Goal: Find specific page/section: Find specific page/section

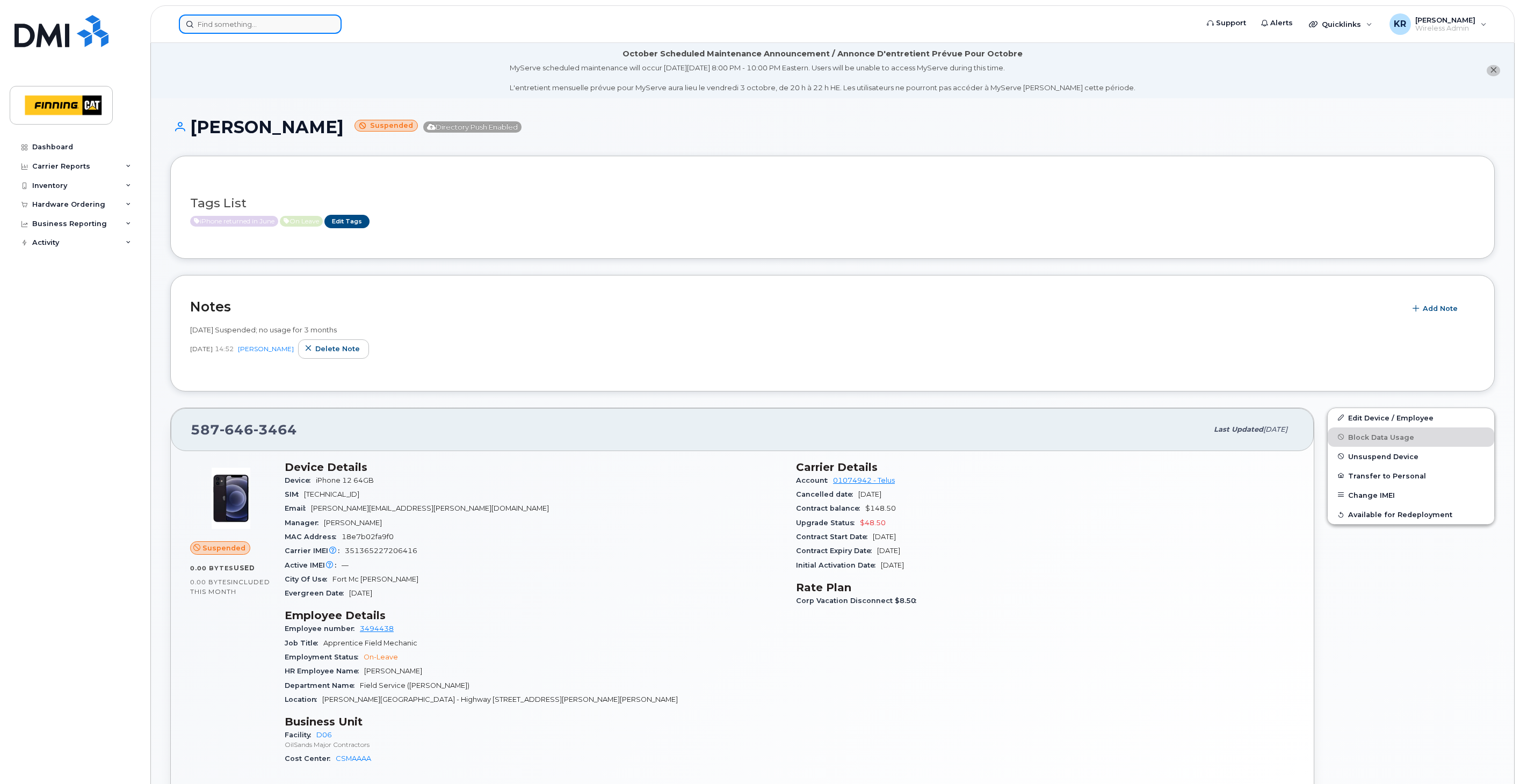
click at [266, 23] on input at bounding box center [260, 24] width 163 height 19
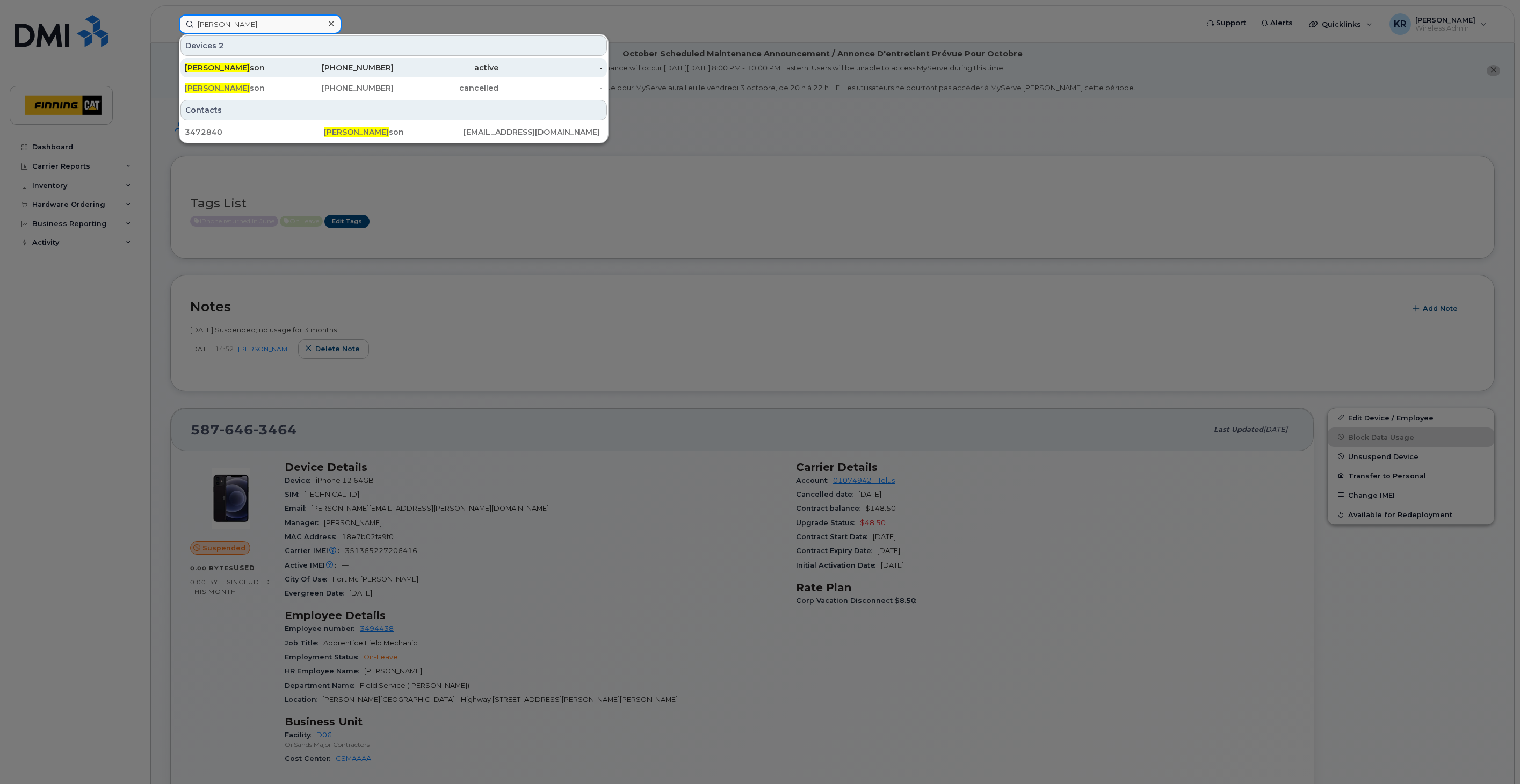
type input "ryan jamie"
click at [271, 63] on div "Ryan Jamie son" at bounding box center [236, 68] width 104 height 11
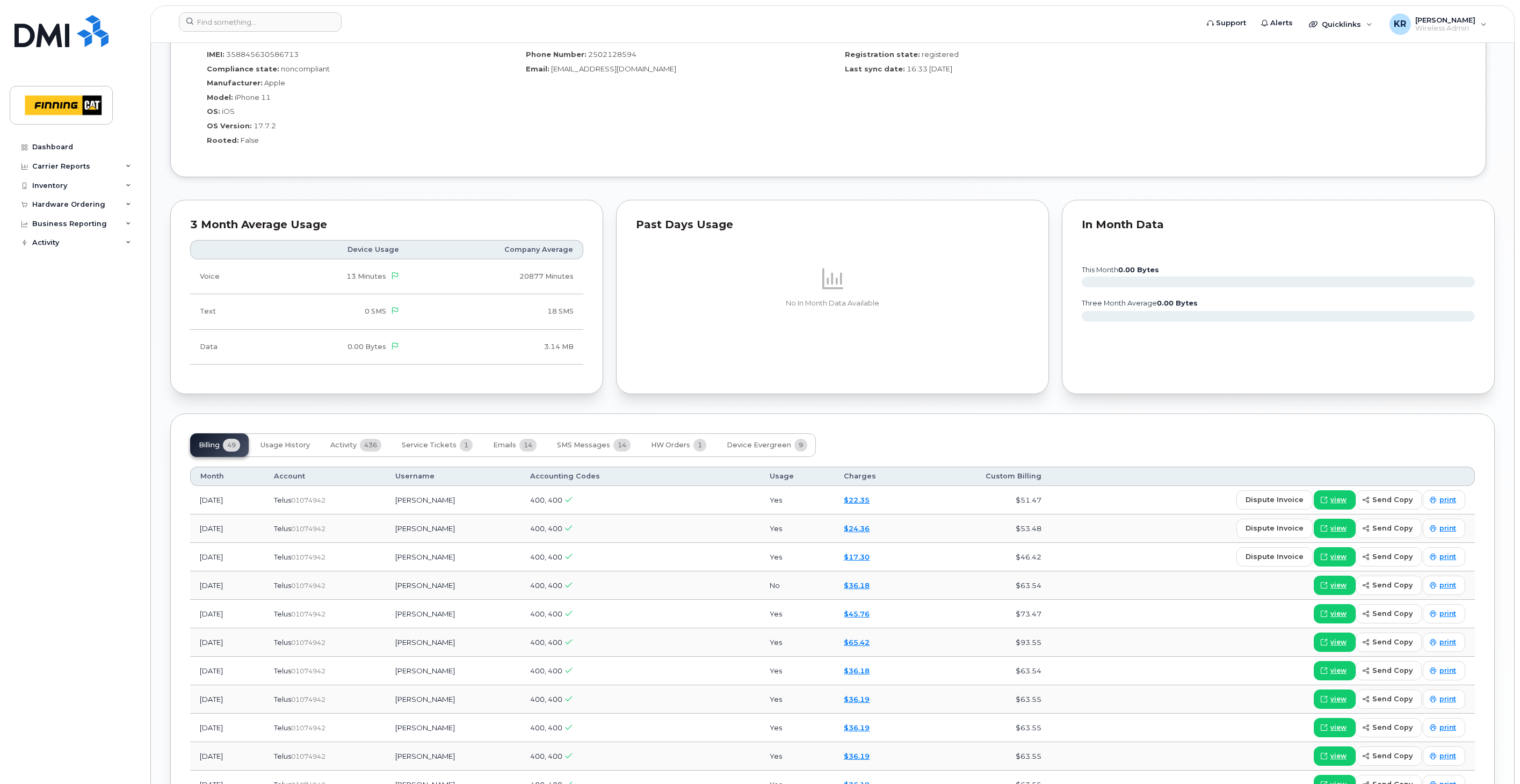
scroll to position [1074, 0]
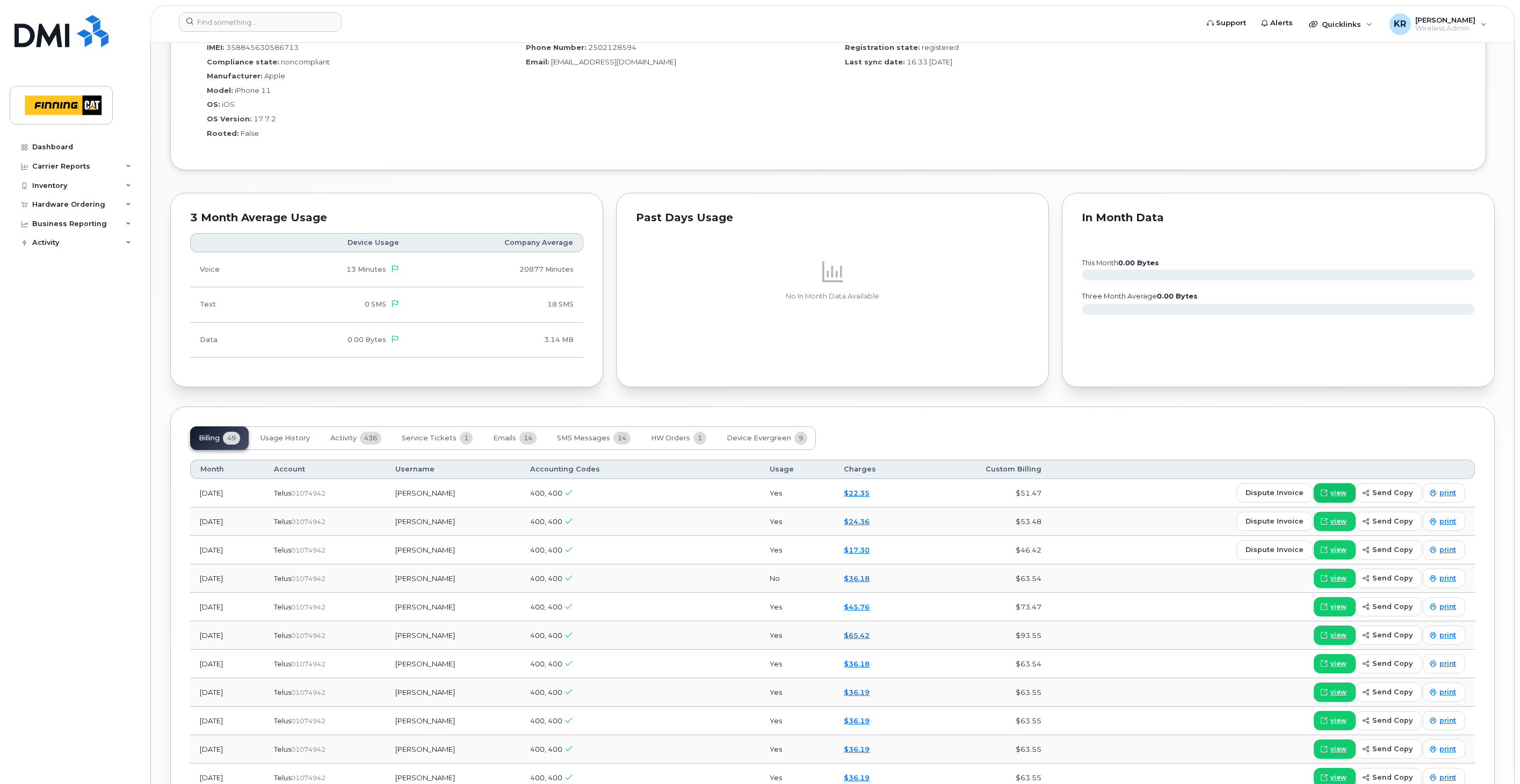
click at [1339, 496] on span "view" at bounding box center [1338, 493] width 16 height 9
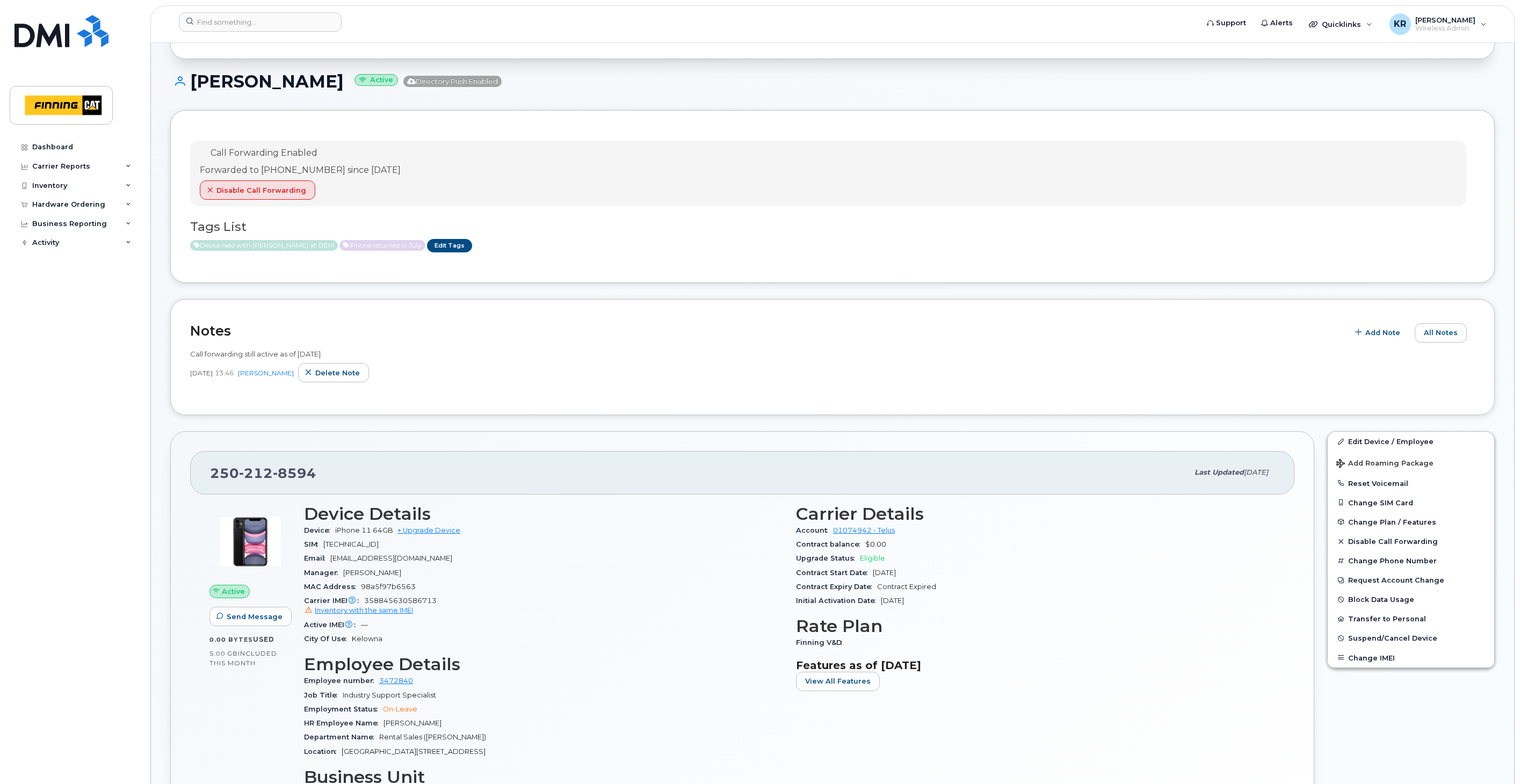
scroll to position [0, 0]
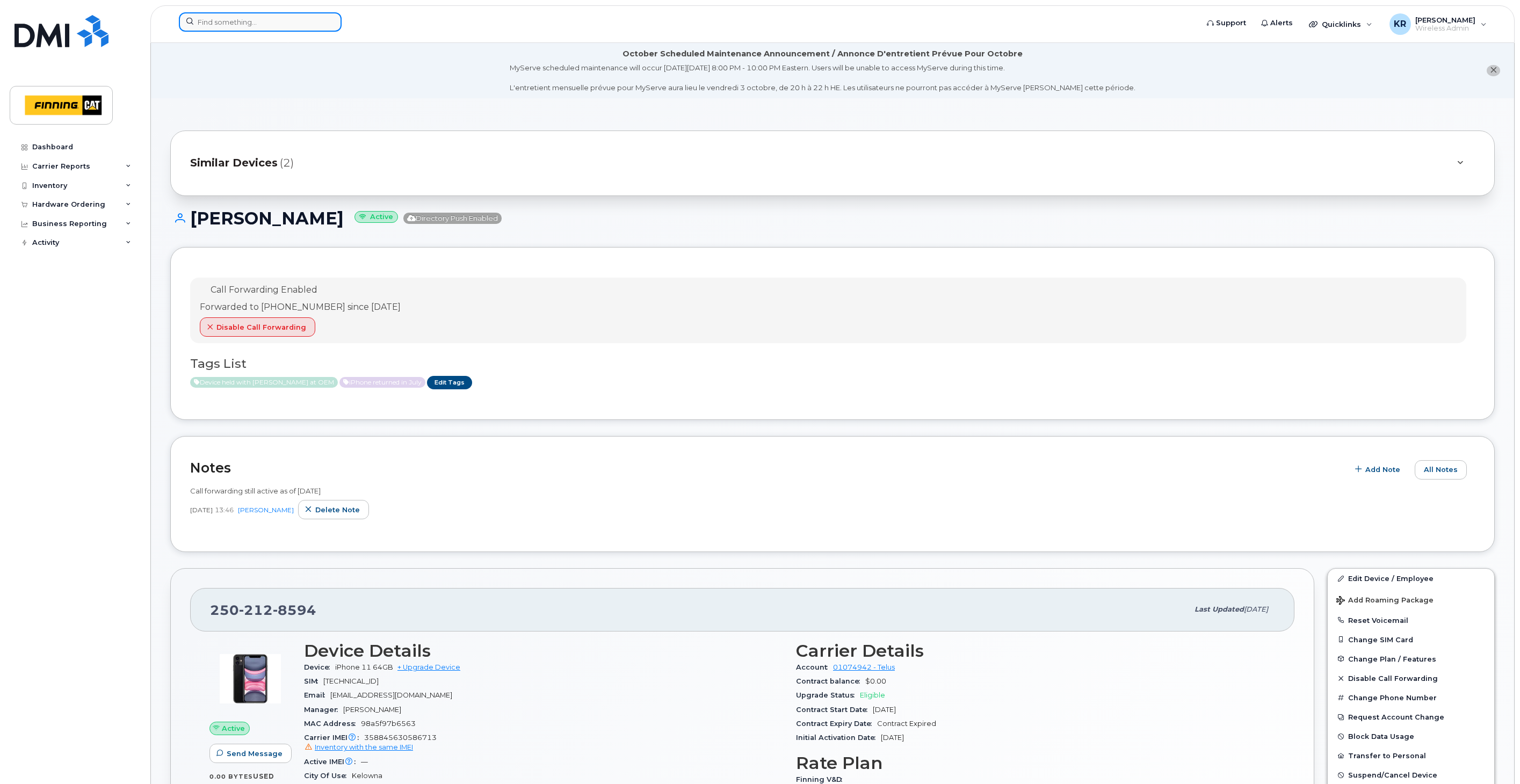
click at [298, 24] on input at bounding box center [260, 22] width 163 height 19
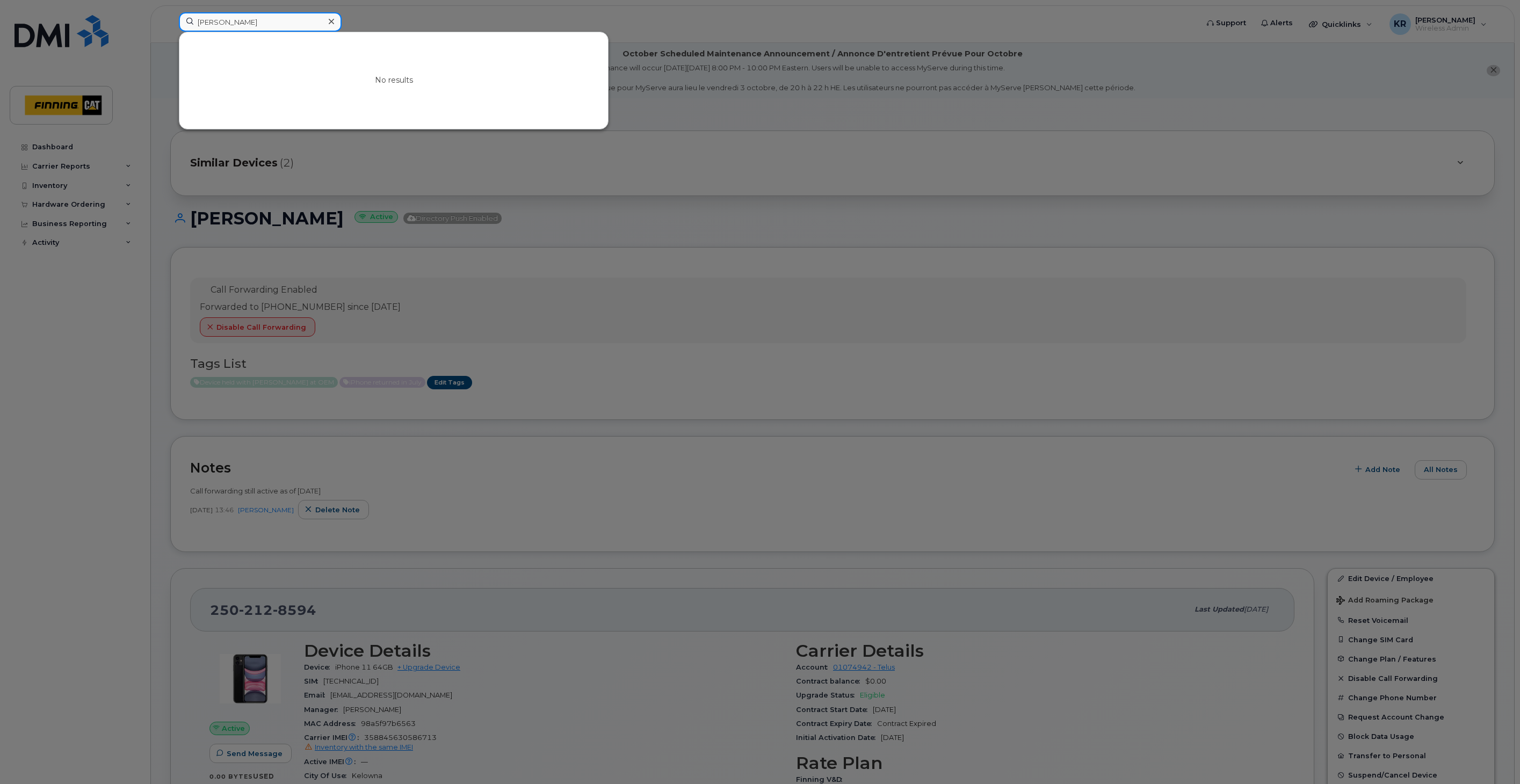
drag, startPoint x: 256, startPoint y: 23, endPoint x: 192, endPoint y: 21, distance: 64.0
click at [192, 21] on input "rachel roebuch" at bounding box center [260, 22] width 163 height 19
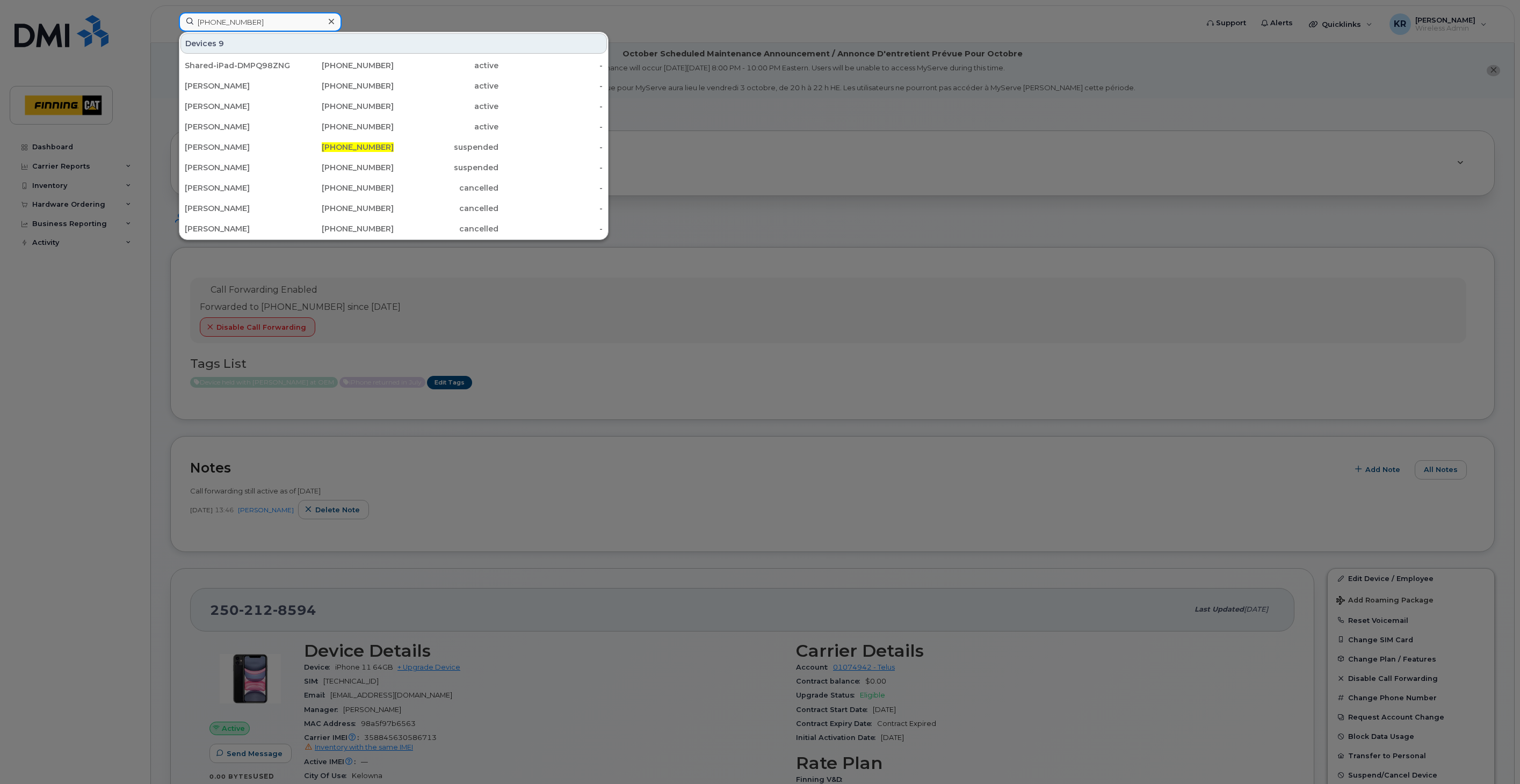
type input "587-596-6826"
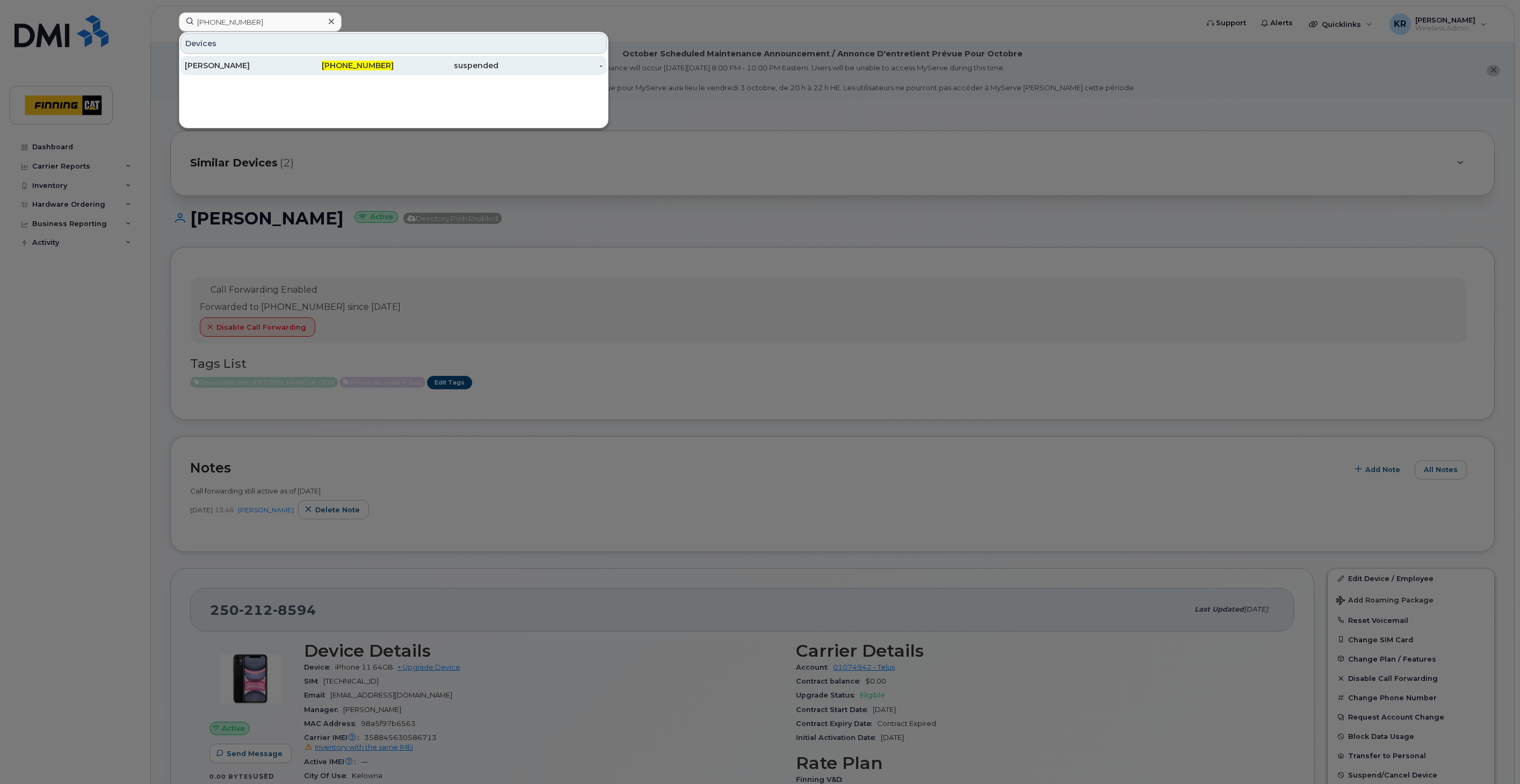
click at [375, 63] on span "587-596-6826" at bounding box center [357, 65] width 72 height 9
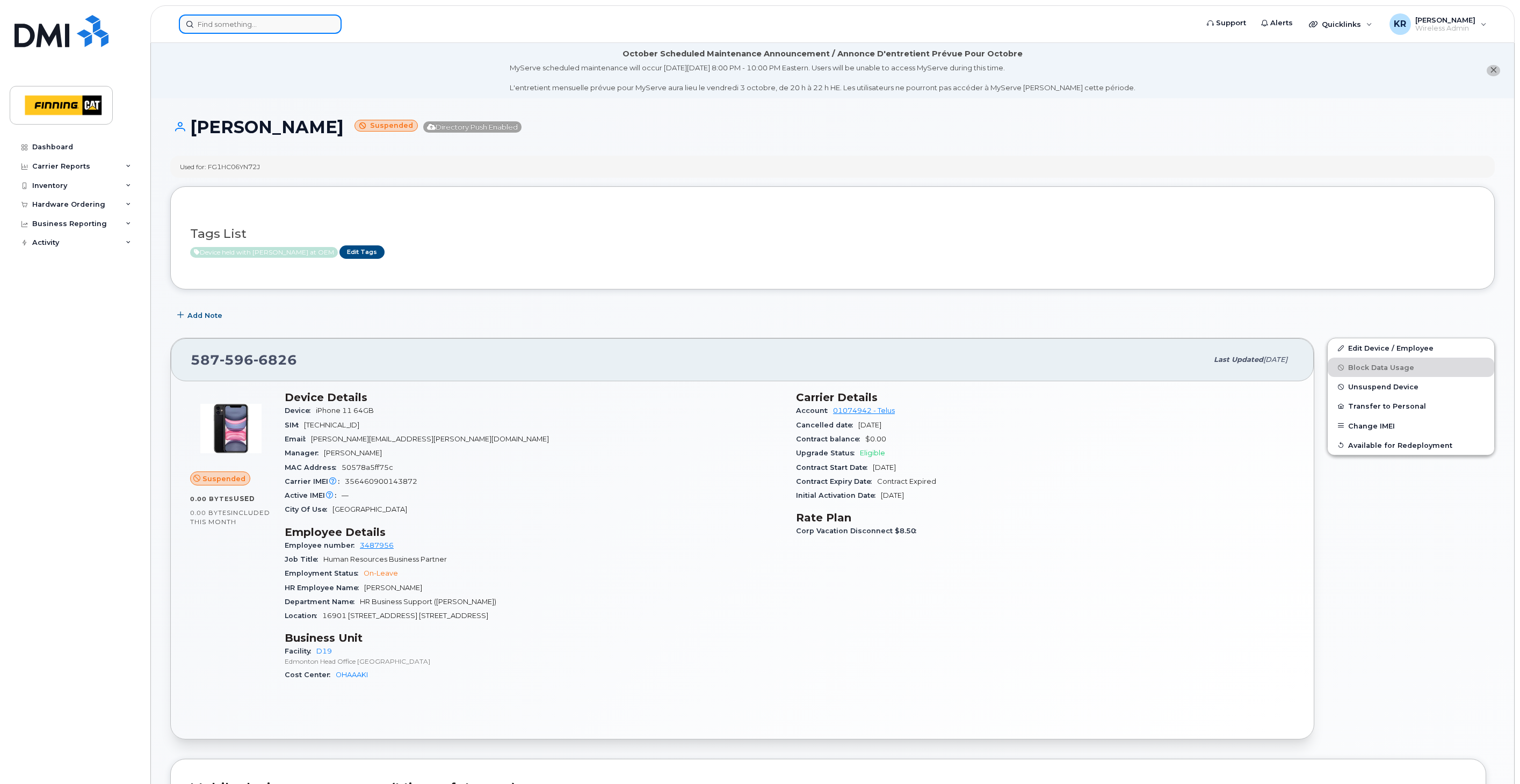
click at [213, 23] on input at bounding box center [260, 24] width 163 height 19
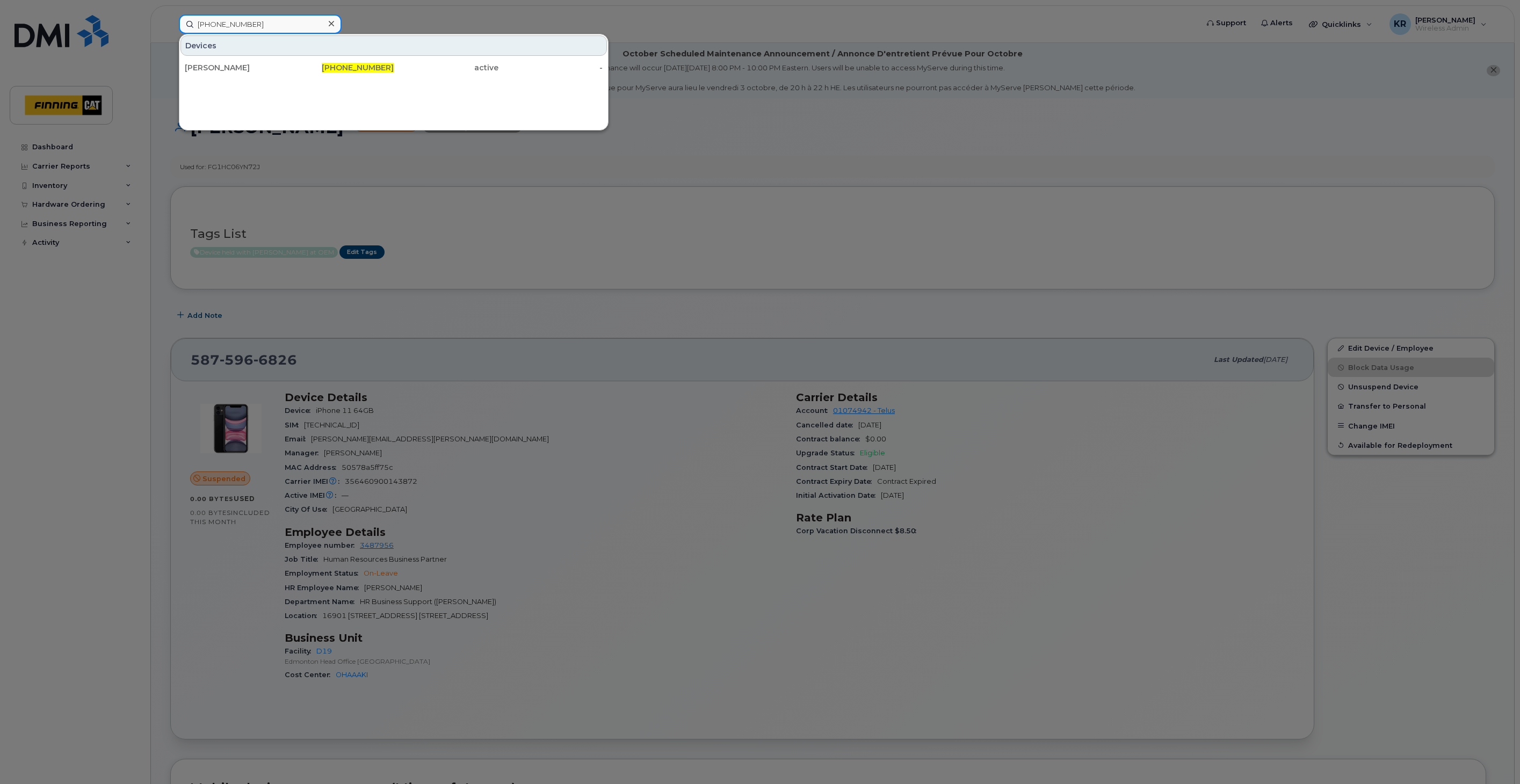
type input "[PHONE_NUMBER]"
